Goal: Task Accomplishment & Management: Manage account settings

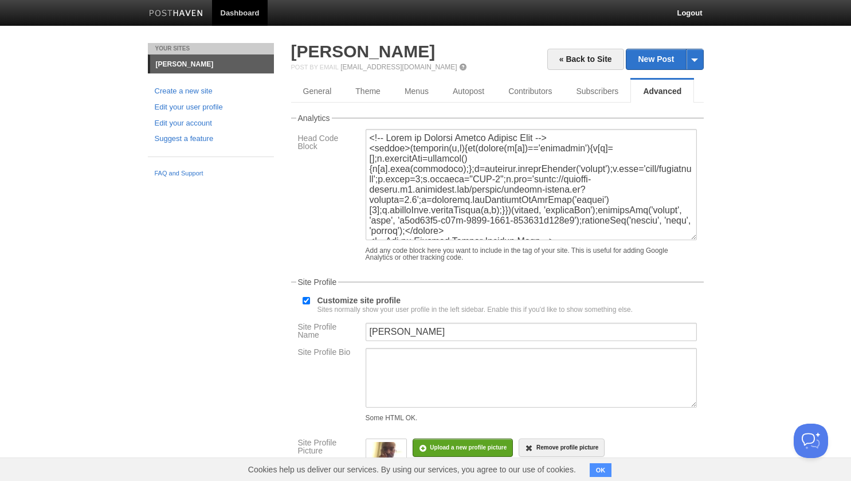
click at [239, 14] on link "Dashboard" at bounding box center [240, 13] width 56 height 26
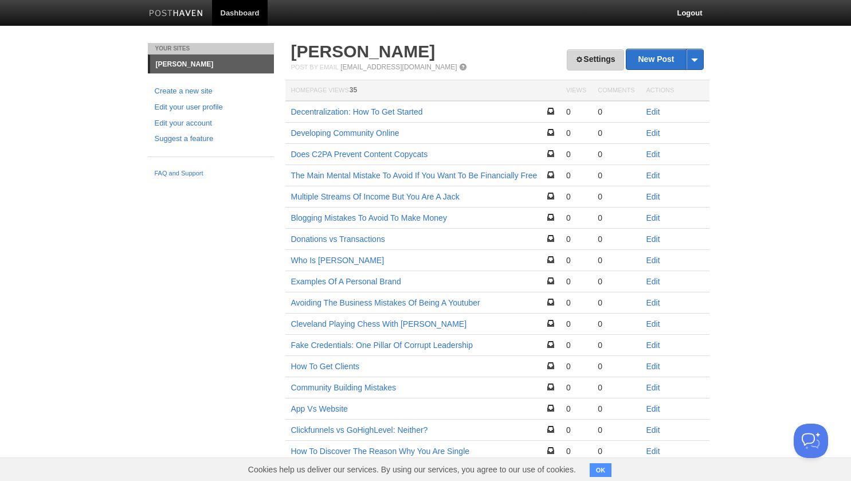
click at [579, 70] on link "Settings" at bounding box center [595, 59] width 57 height 21
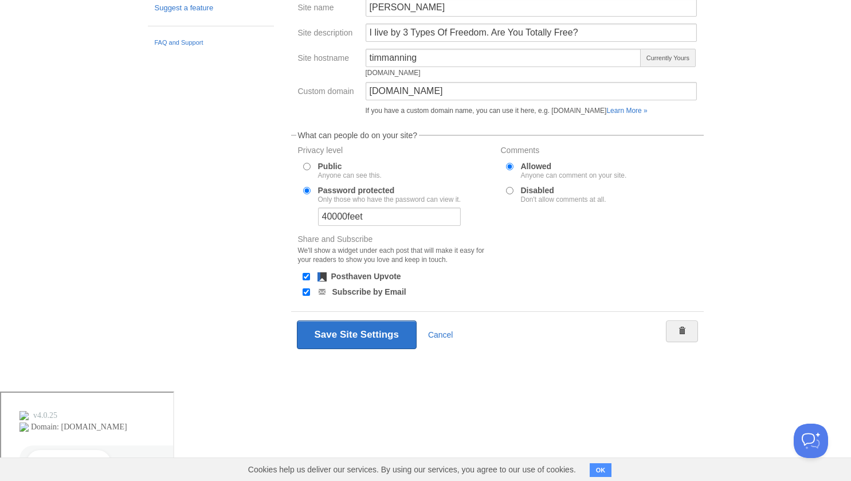
scroll to position [181, 0]
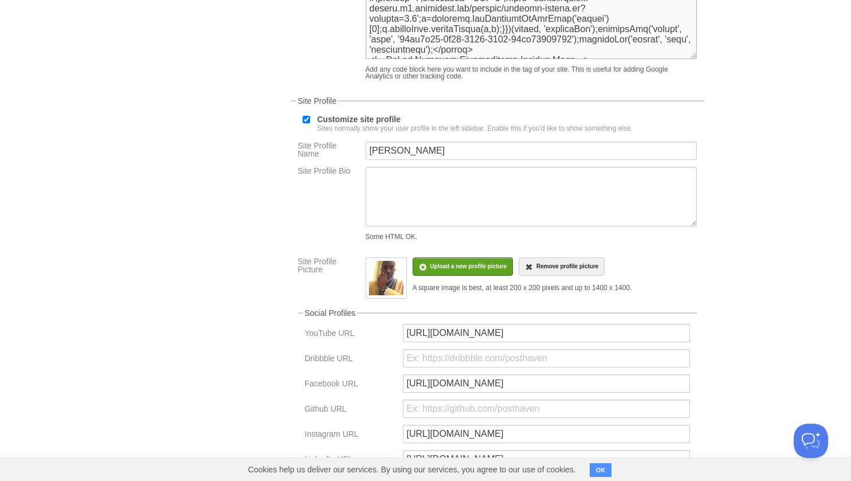
drag, startPoint x: 453, startPoint y: 172, endPoint x: 246, endPoint y: 83, distance: 224.5
click at [291, 83] on fieldset "Analytics Head Code Block Add any code block here you want to include in the ta…" at bounding box center [497, 9] width 412 height 152
paste textarea "<!-- Start of Provely Stream Display Code --> <script>(function(w,n){if(typeof(…"
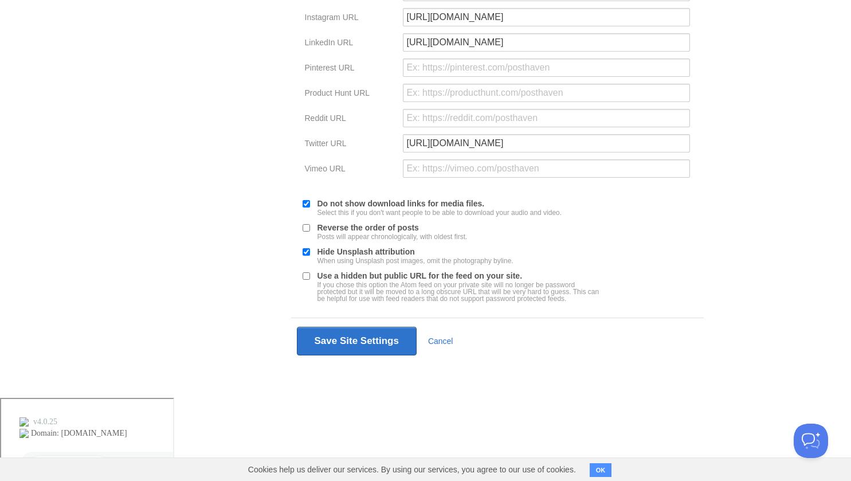
scroll to position [651, 0]
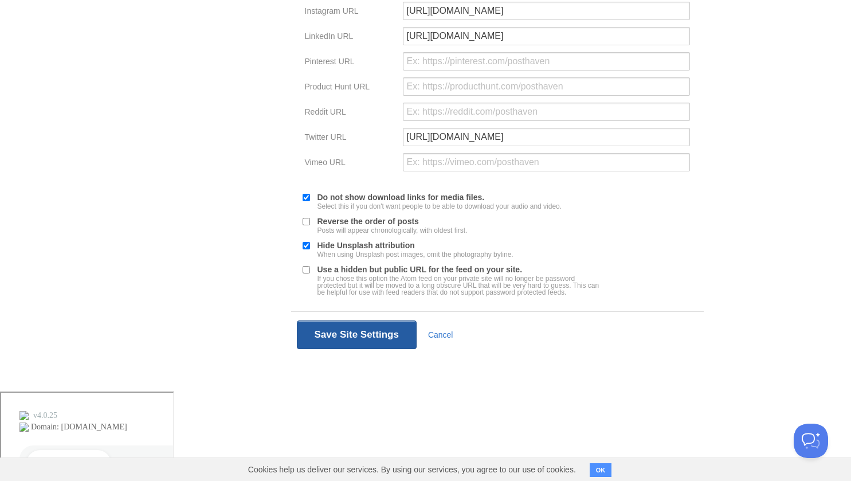
click at [297, 349] on button "Save Site Settings" at bounding box center [357, 334] width 120 height 29
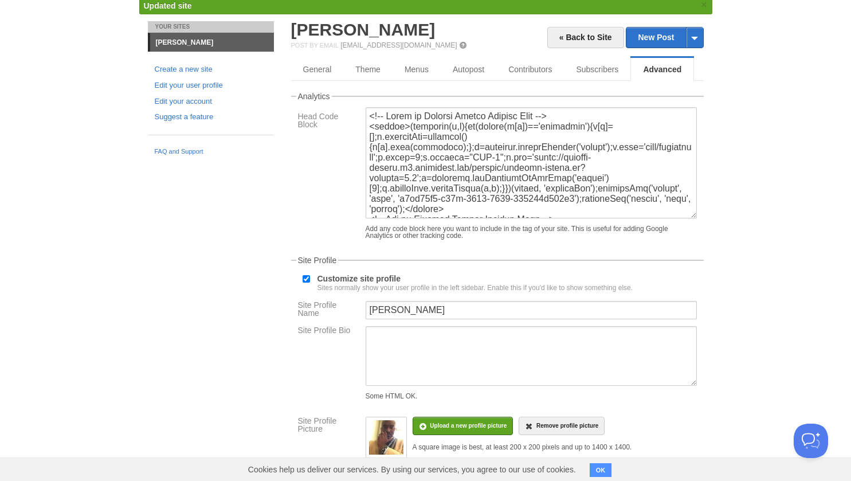
scroll to position [43, 0]
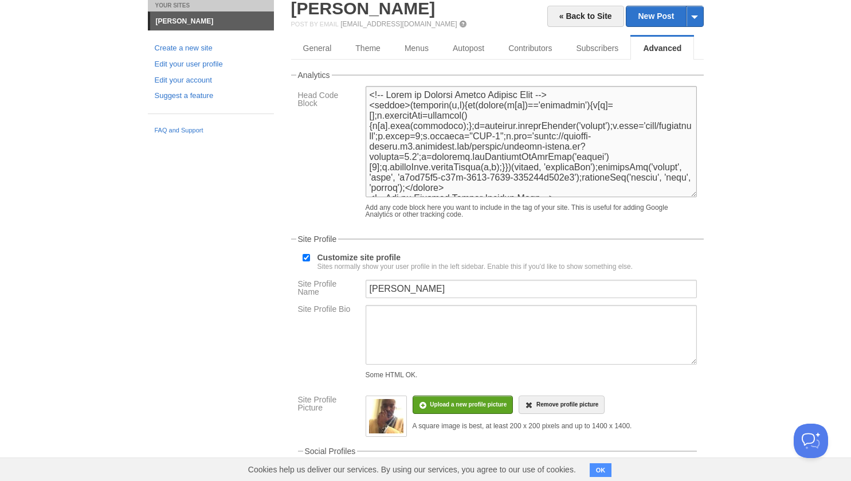
drag, startPoint x: 438, startPoint y: 311, endPoint x: 250, endPoint y: 224, distance: 207.6
click at [291, 223] on fieldset "Analytics Head Code Block Add any code block here you want to include in the ta…" at bounding box center [497, 147] width 412 height 152
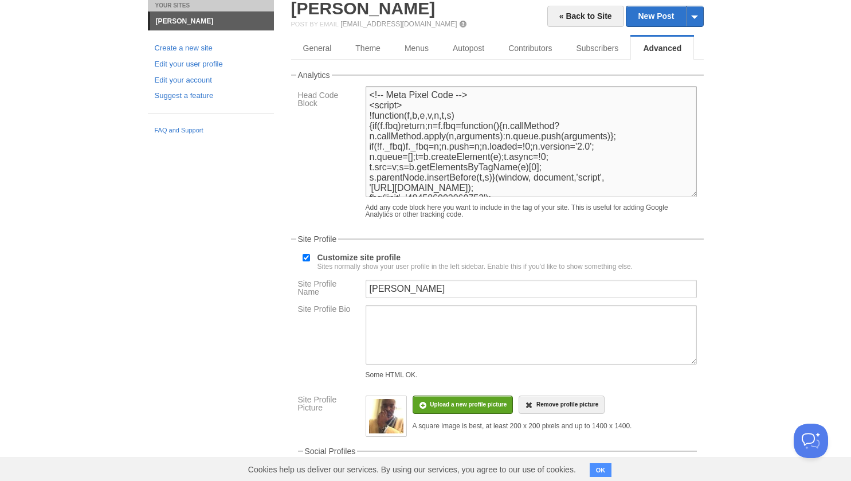
paste textarea "<!-- Start of Provely Stream Display Code --> <script>(function(w,n){if(typeof(…"
type textarea "<!-- Start of Provely Stream Display Code --> <script>(function(w,n){if(typeof(…"
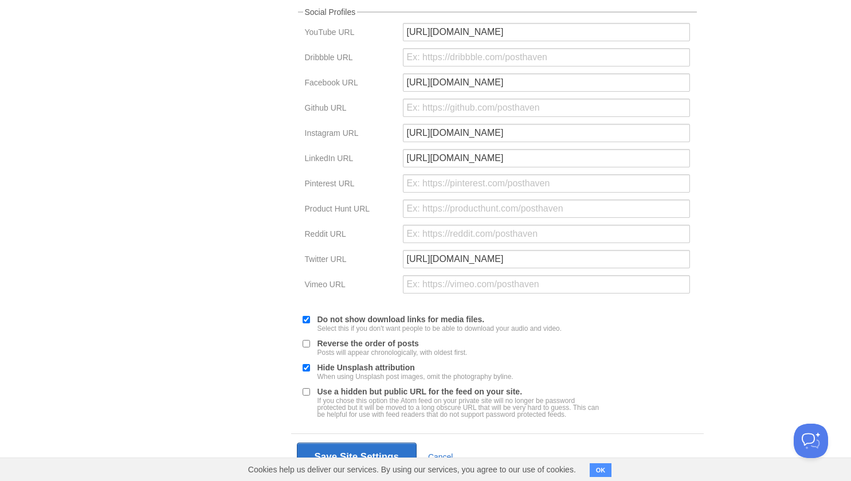
scroll to position [651, 0]
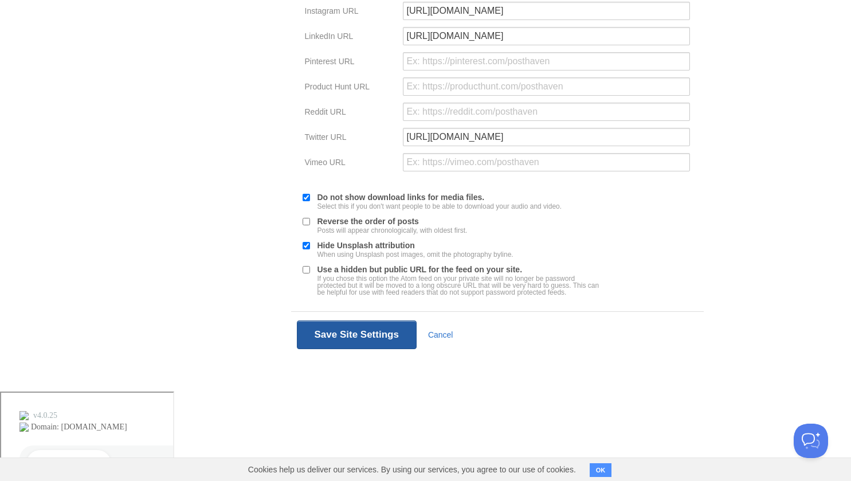
click at [297, 349] on button "Save Site Settings" at bounding box center [357, 334] width 120 height 29
